Goal: Check status: Check status

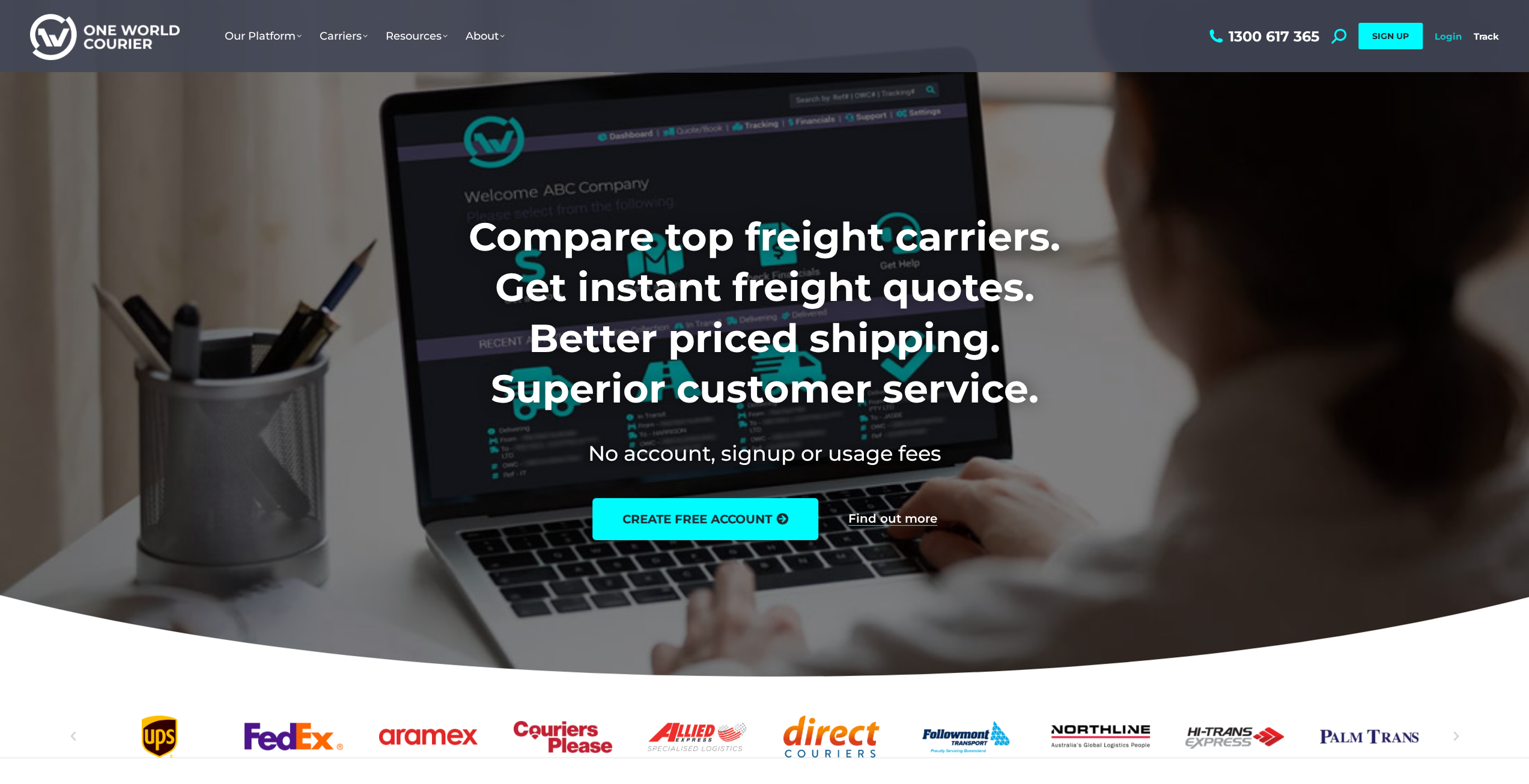
click at [1457, 37] on link "Login" at bounding box center [1448, 36] width 27 height 11
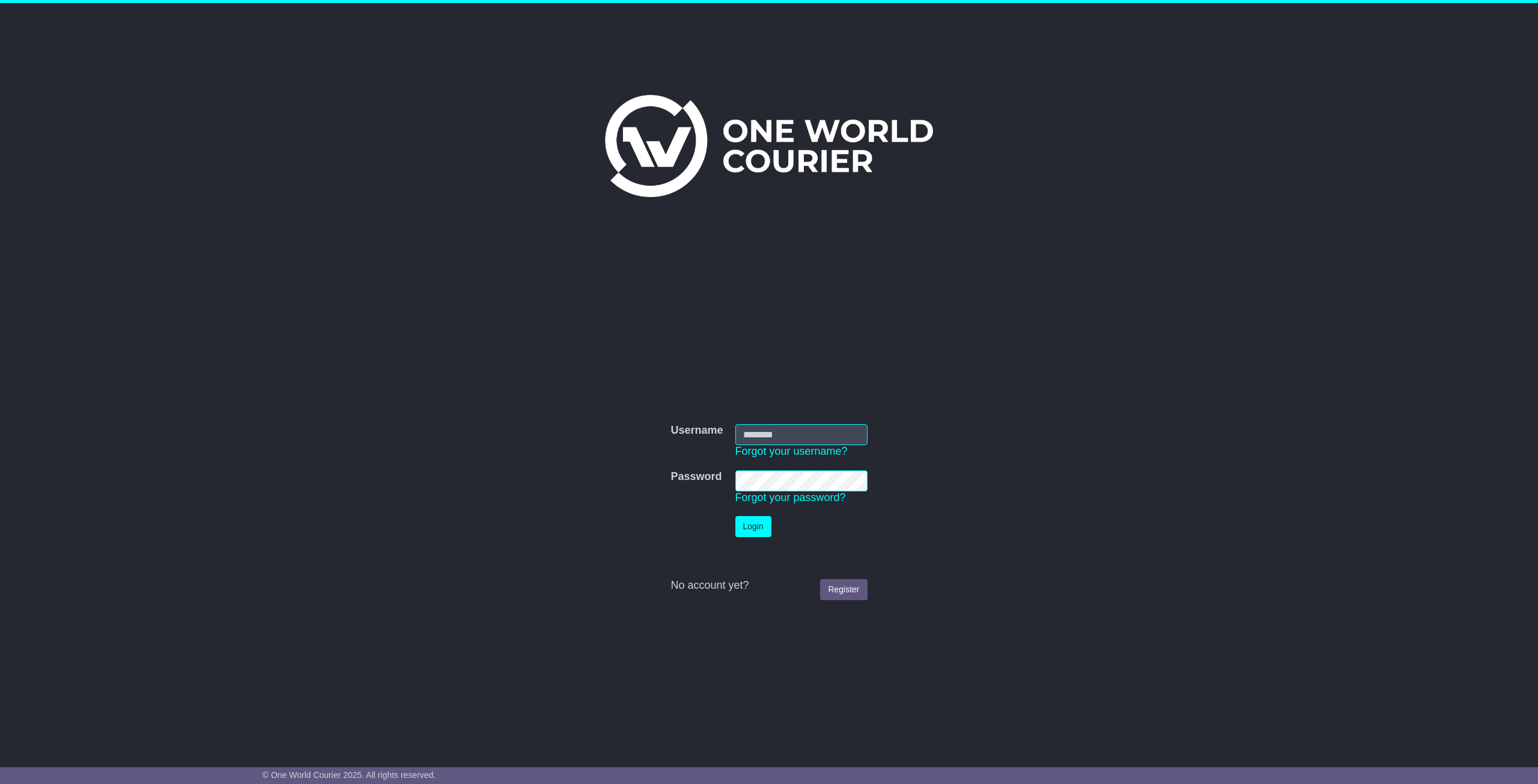
type input "**********"
click at [766, 518] on button "Login" at bounding box center [753, 526] width 36 height 21
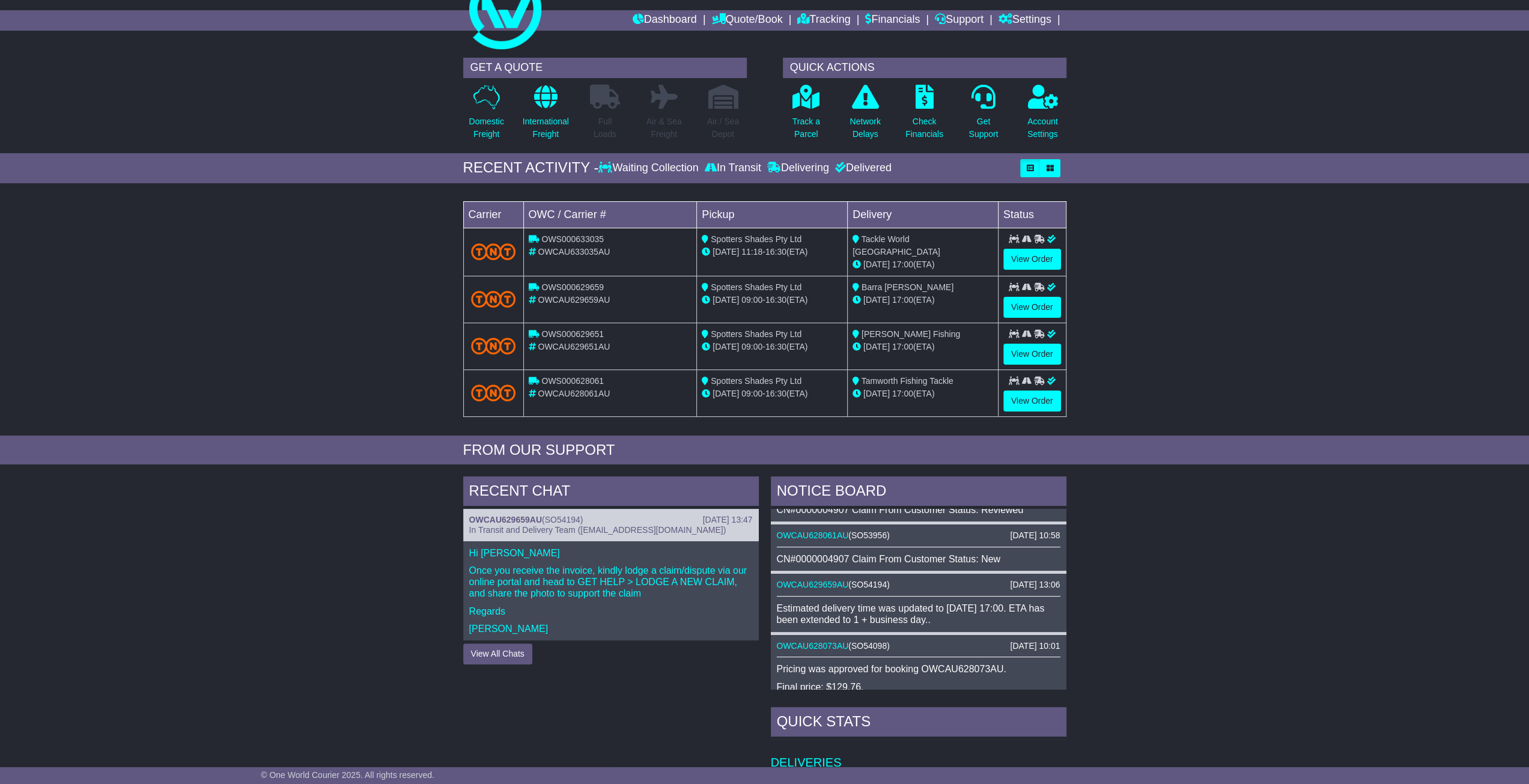
scroll to position [19, 0]
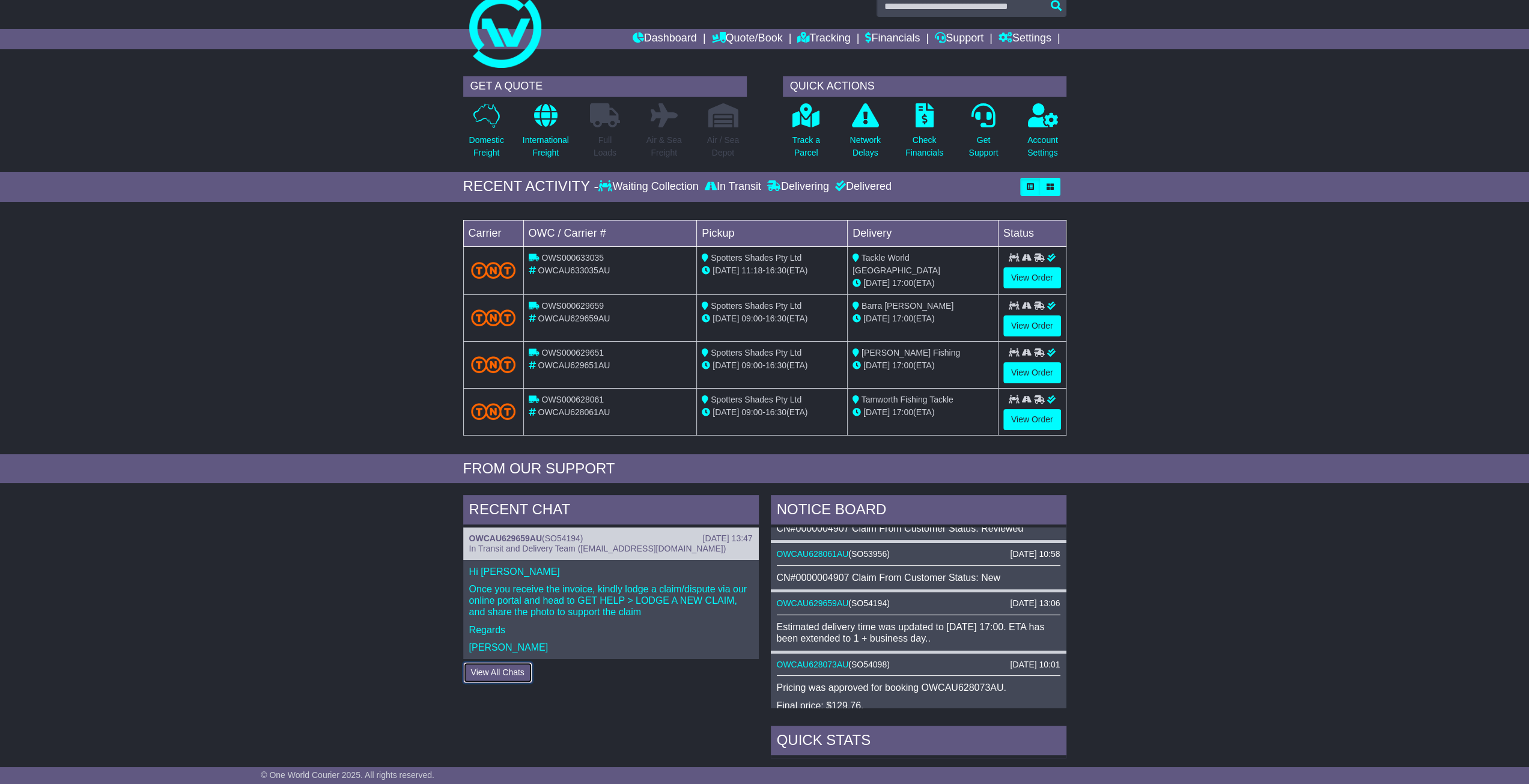
click at [509, 671] on button "View All Chats" at bounding box center [497, 672] width 69 height 21
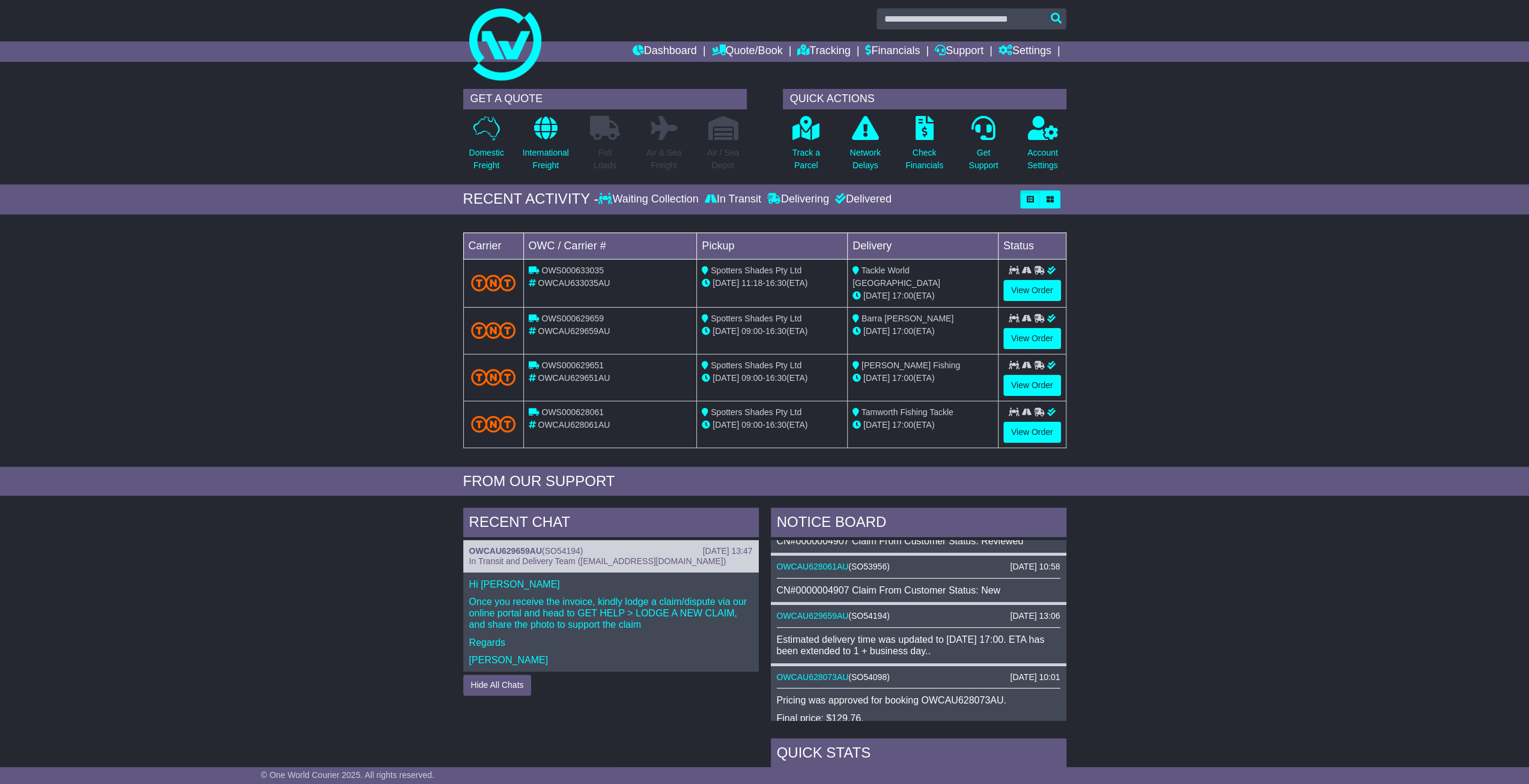
scroll to position [0, 0]
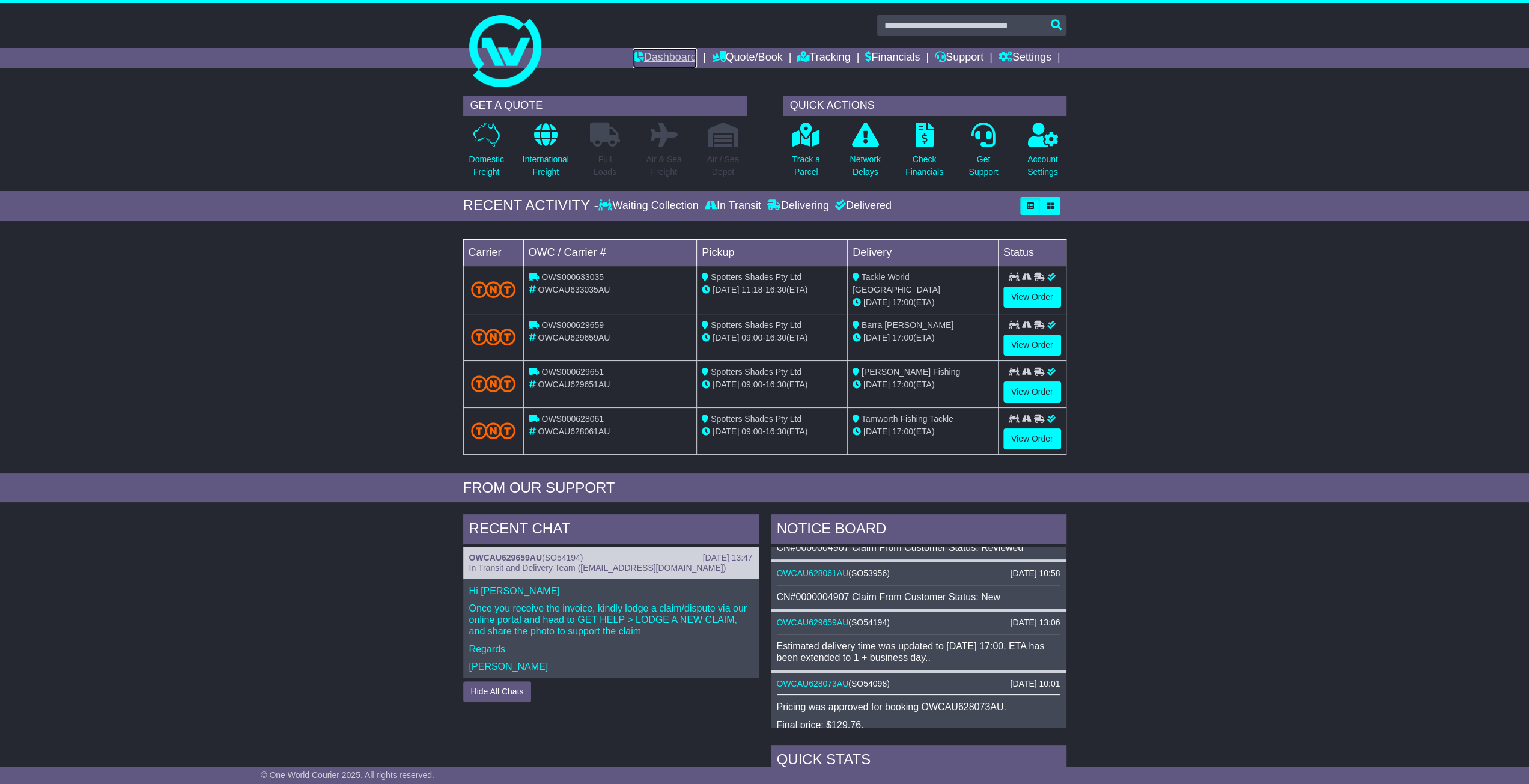
click at [674, 54] on link "Dashboard" at bounding box center [665, 58] width 65 height 20
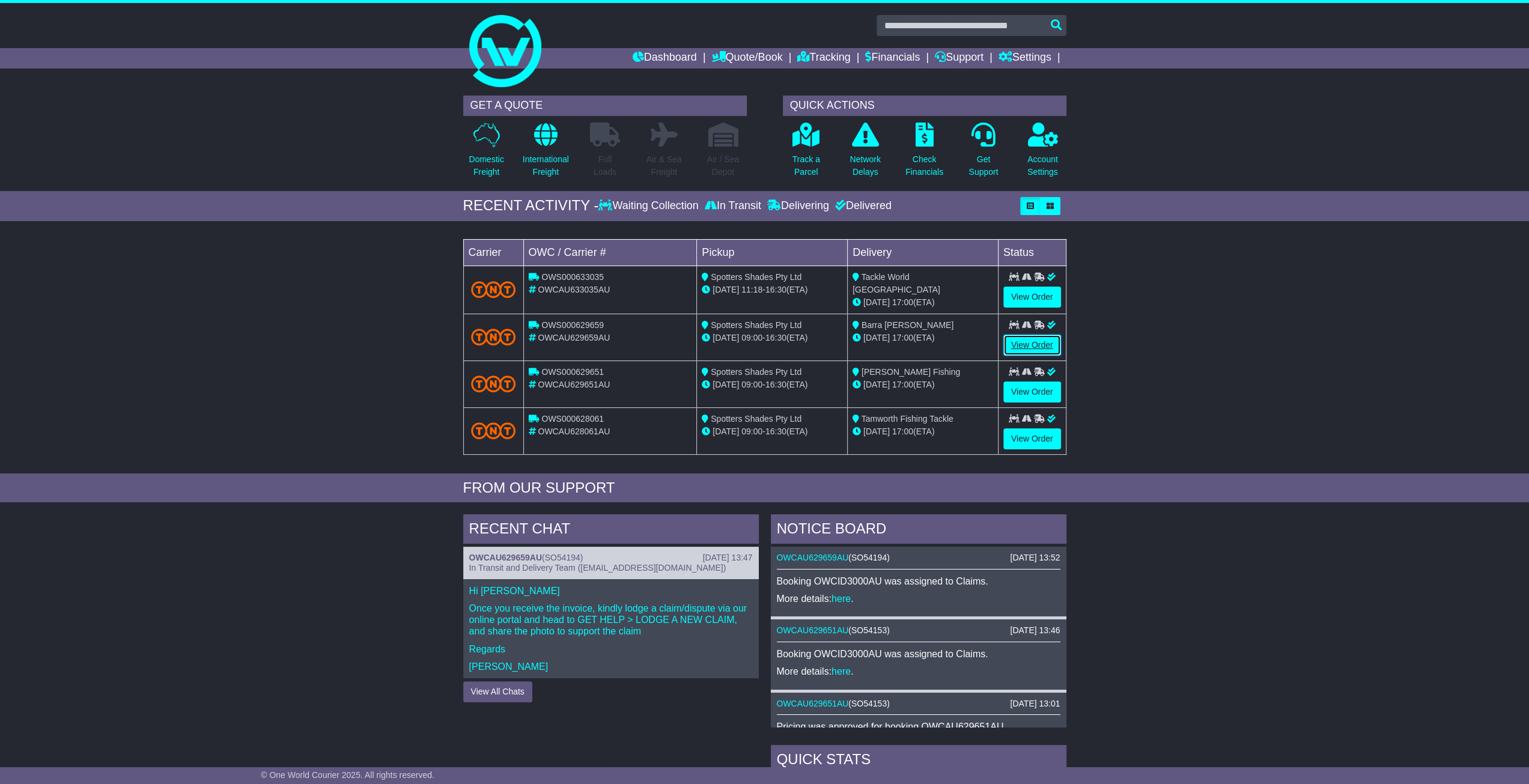
click at [1040, 337] on link "View Order" at bounding box center [1032, 345] width 58 height 21
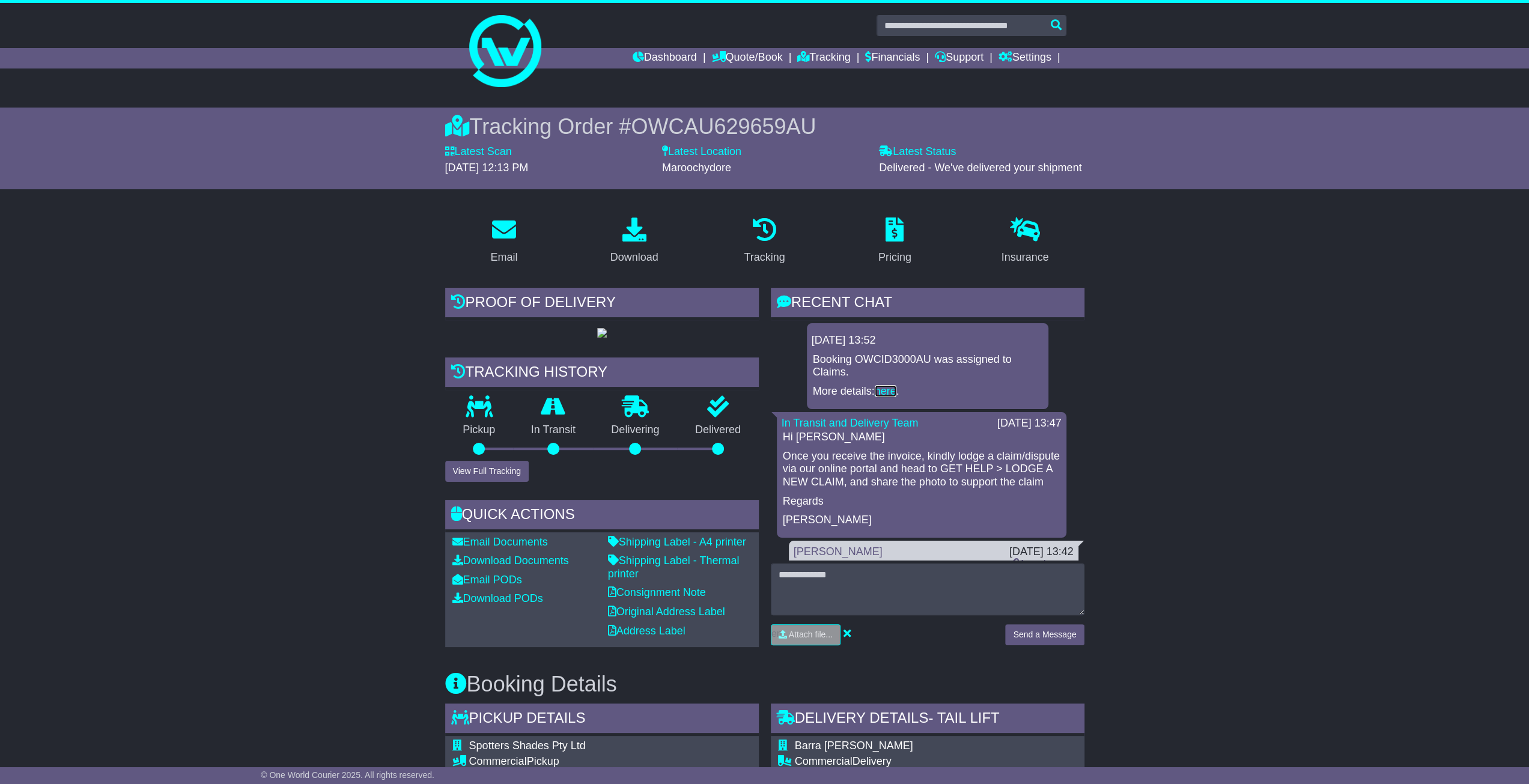
click at [885, 390] on link "here" at bounding box center [885, 391] width 22 height 12
click at [663, 53] on link "Dashboard" at bounding box center [665, 58] width 65 height 20
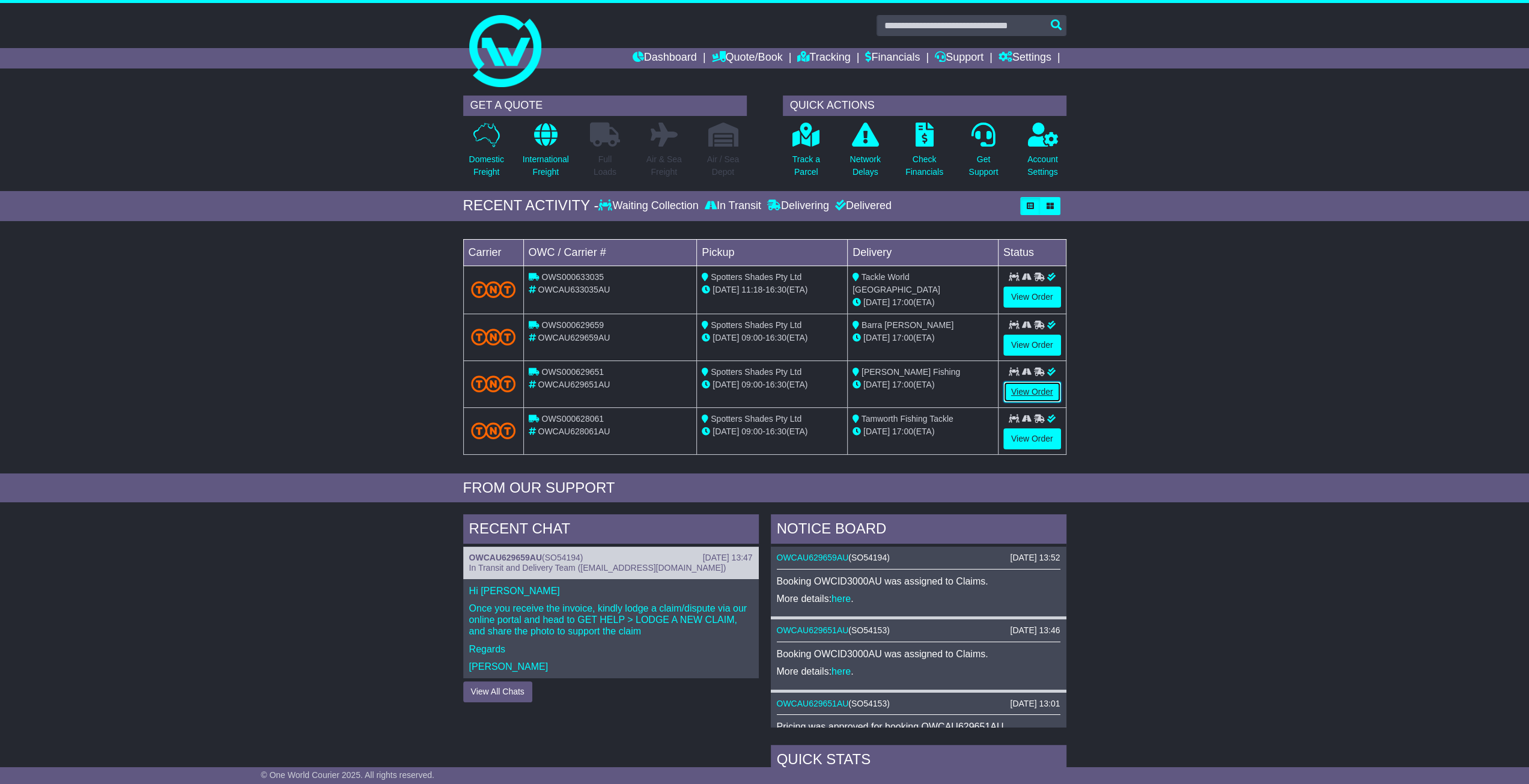
click at [1035, 387] on link "View Order" at bounding box center [1032, 392] width 58 height 21
